Goal: Navigation & Orientation: Find specific page/section

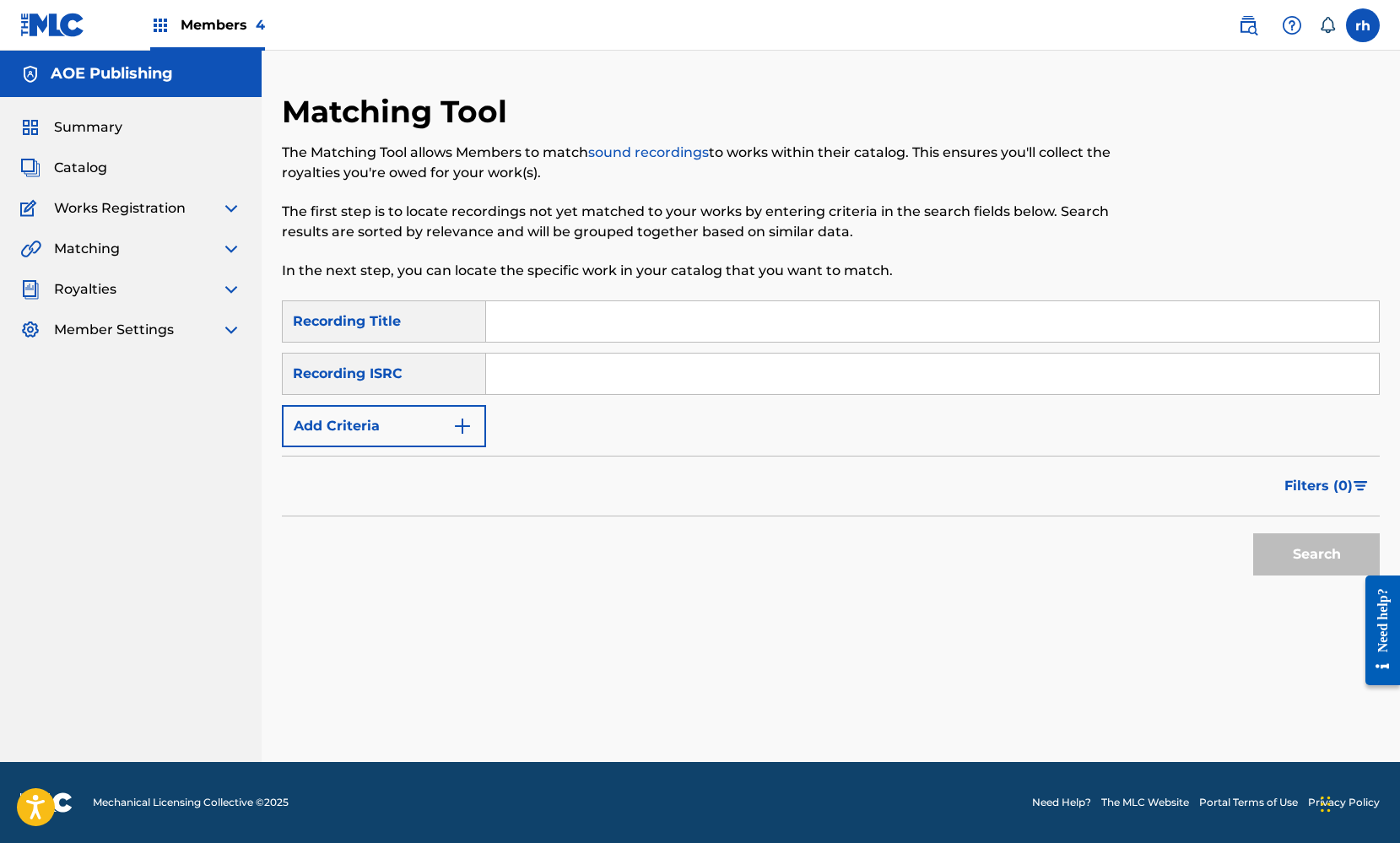
click at [85, 127] on span "Summary" at bounding box center [88, 127] width 68 height 20
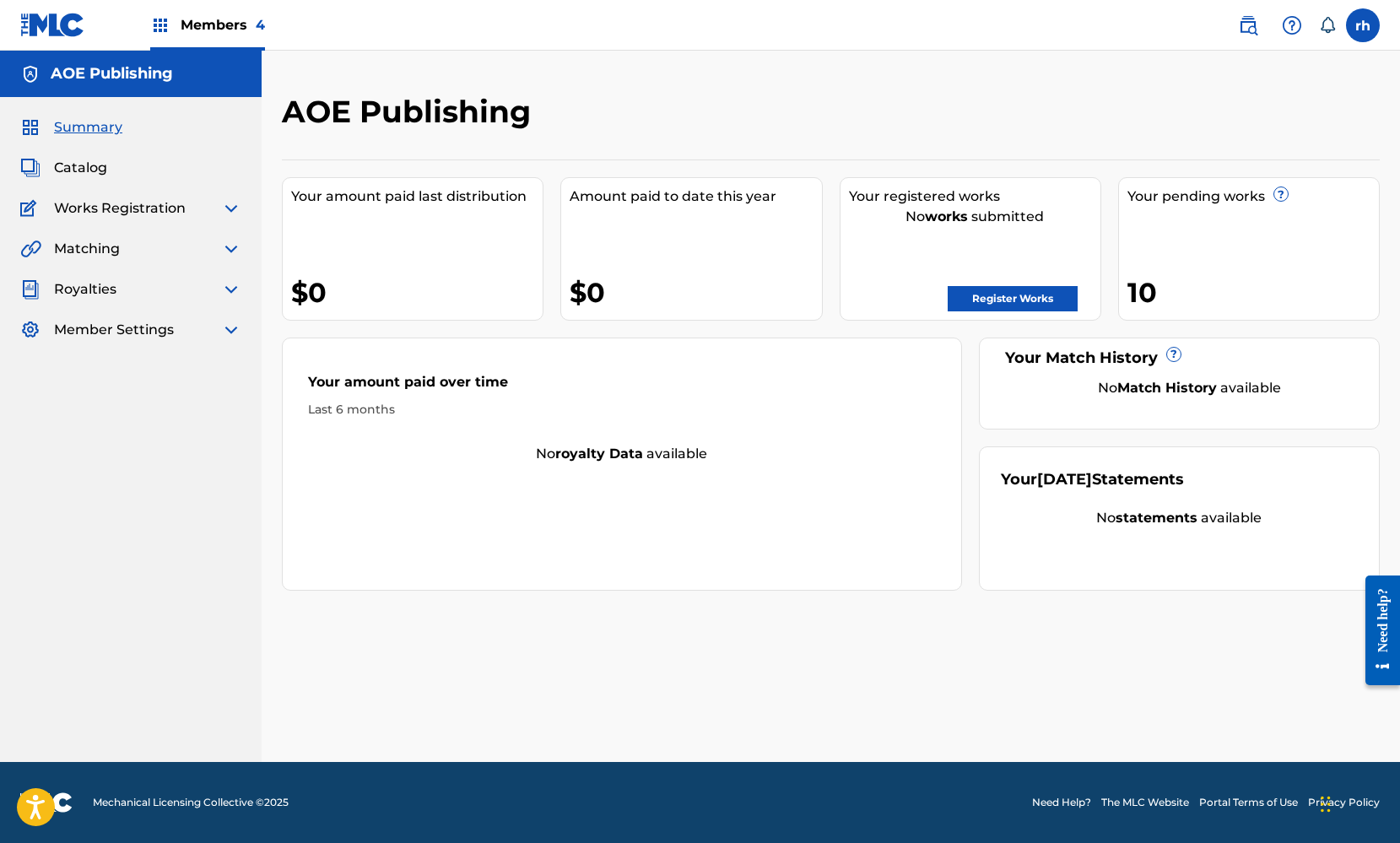
click at [95, 169] on span "Catalog" at bounding box center [80, 167] width 53 height 20
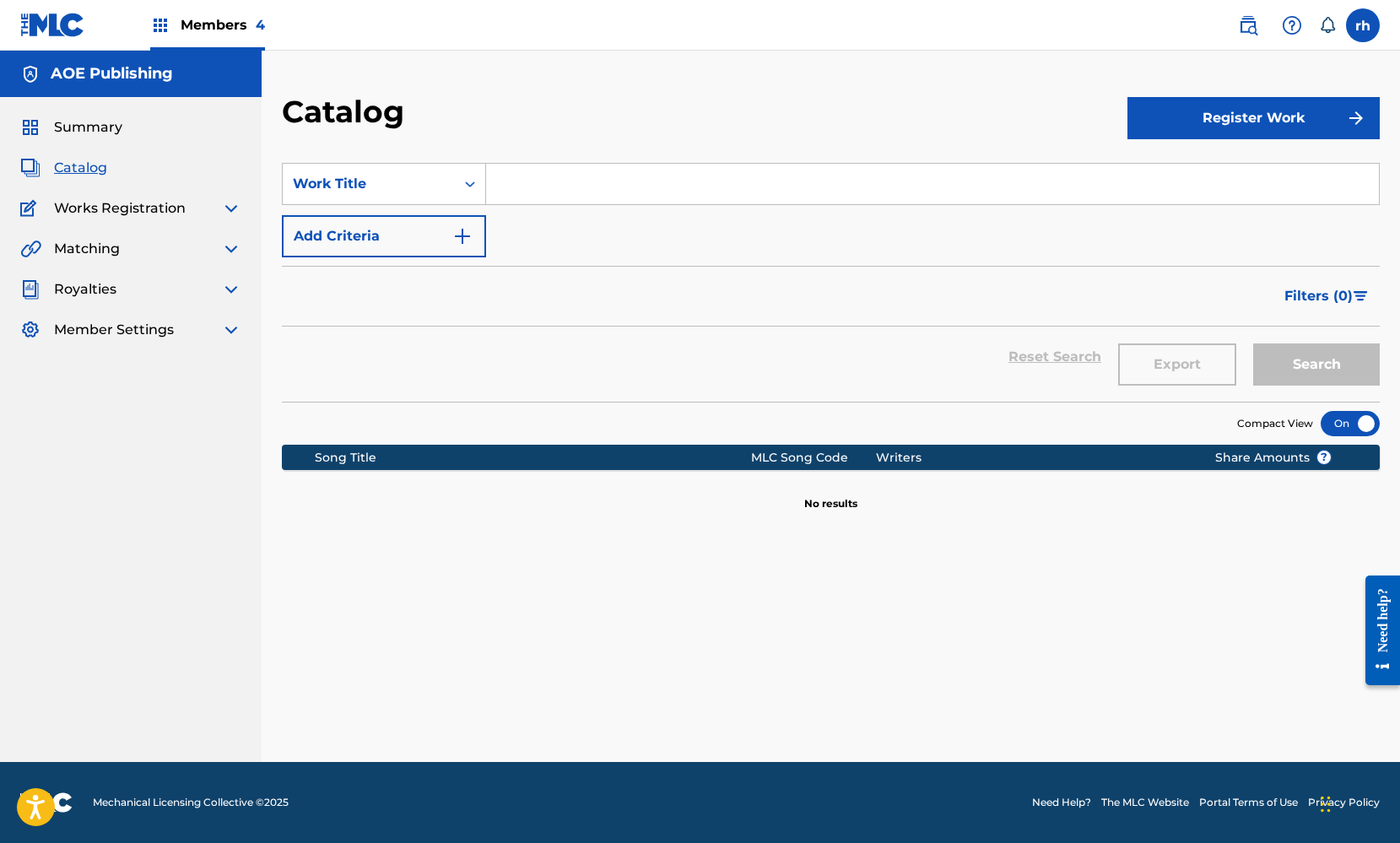
click at [117, 217] on span "Works Registration" at bounding box center [120, 208] width 131 height 20
click at [130, 209] on span "Works Registration" at bounding box center [120, 208] width 131 height 20
click at [228, 205] on img at bounding box center [231, 208] width 20 height 20
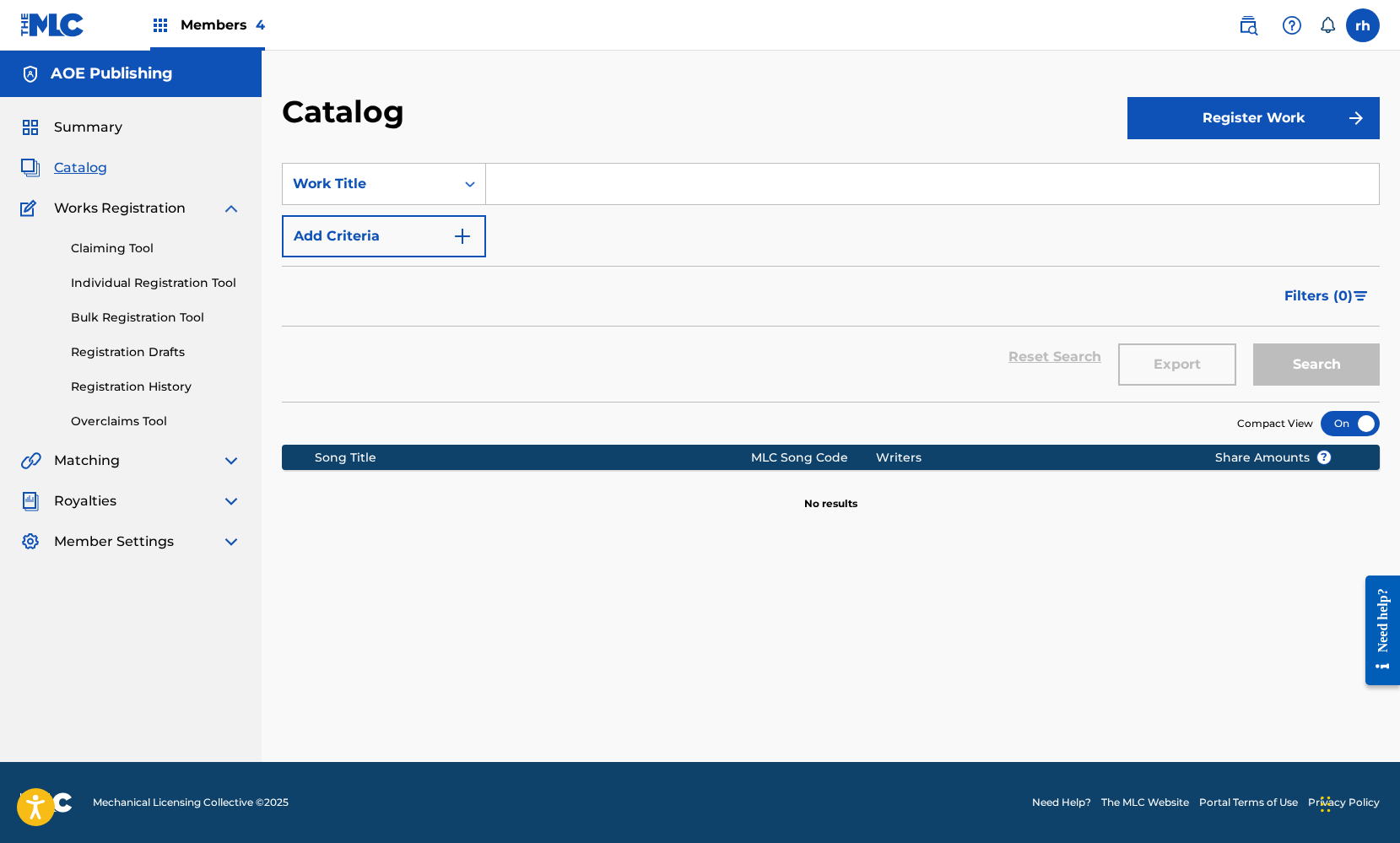
click at [180, 199] on span "Works Registration" at bounding box center [120, 208] width 131 height 20
click at [224, 213] on img at bounding box center [231, 208] width 20 height 20
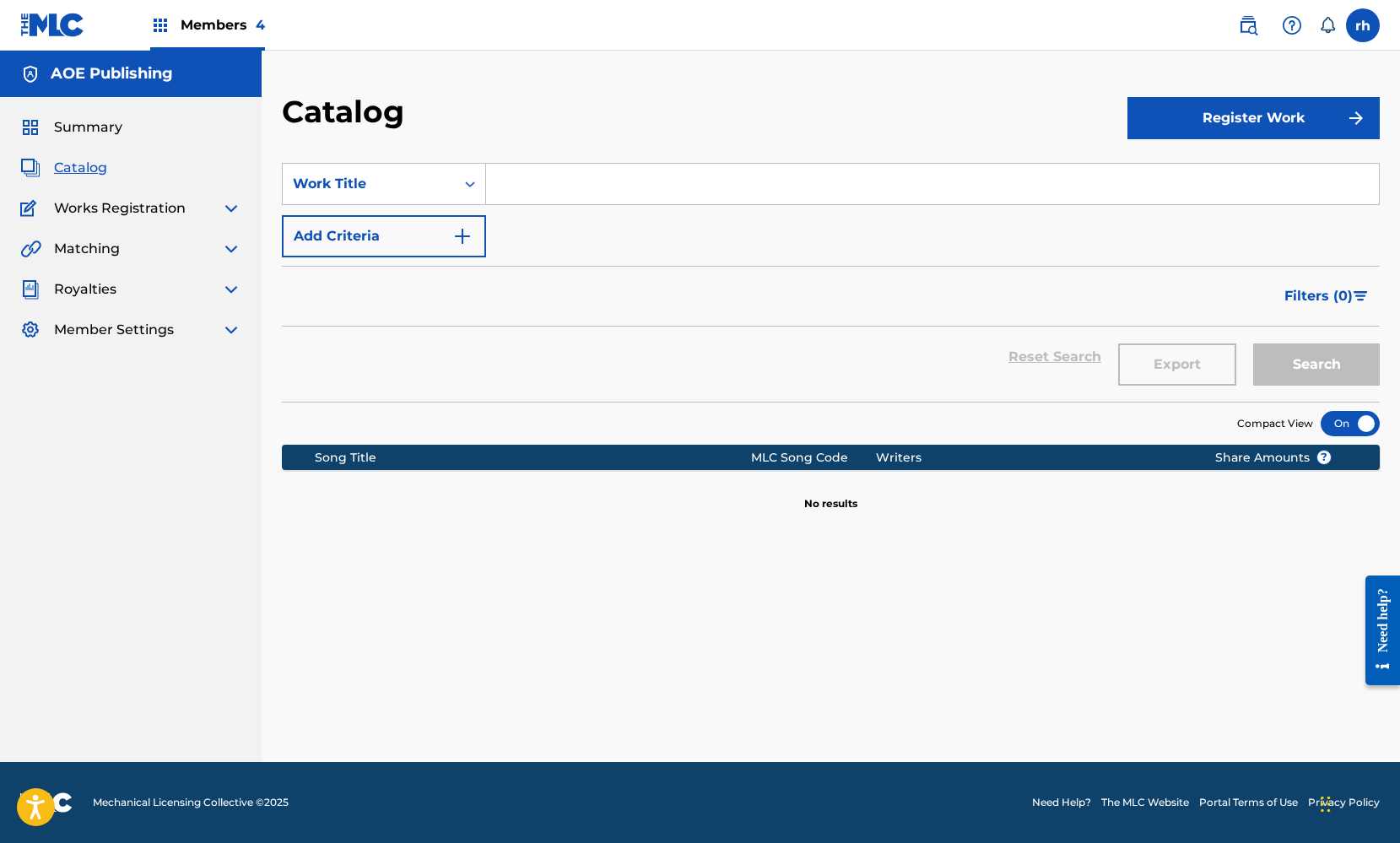
click at [80, 170] on span "Catalog" at bounding box center [80, 167] width 53 height 20
click at [87, 125] on span "Summary" at bounding box center [88, 127] width 68 height 20
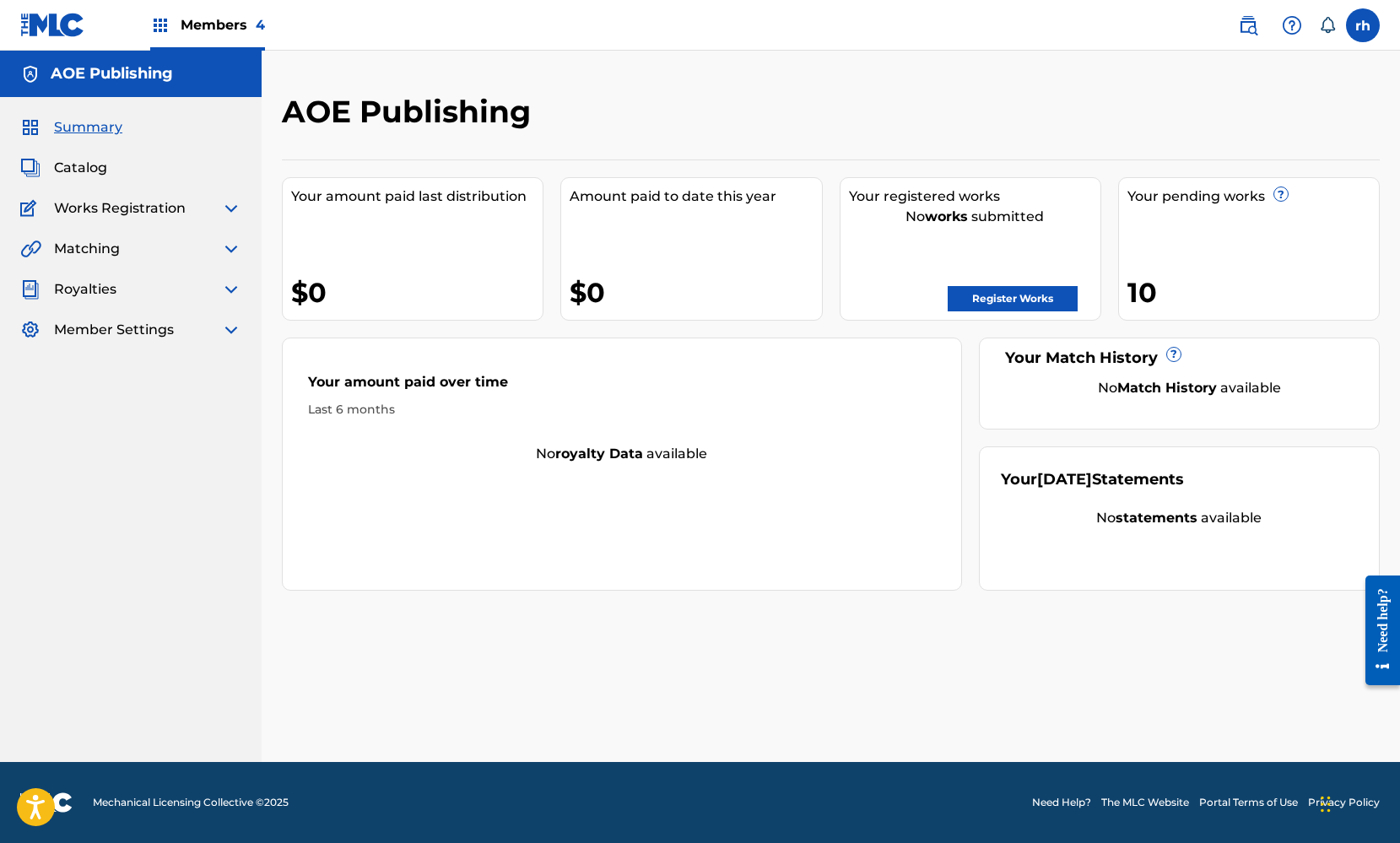
click at [184, 79] on div "AOE Publishing" at bounding box center [130, 74] width 262 height 46
